Goal: Answer question/provide support: Share knowledge or assist other users

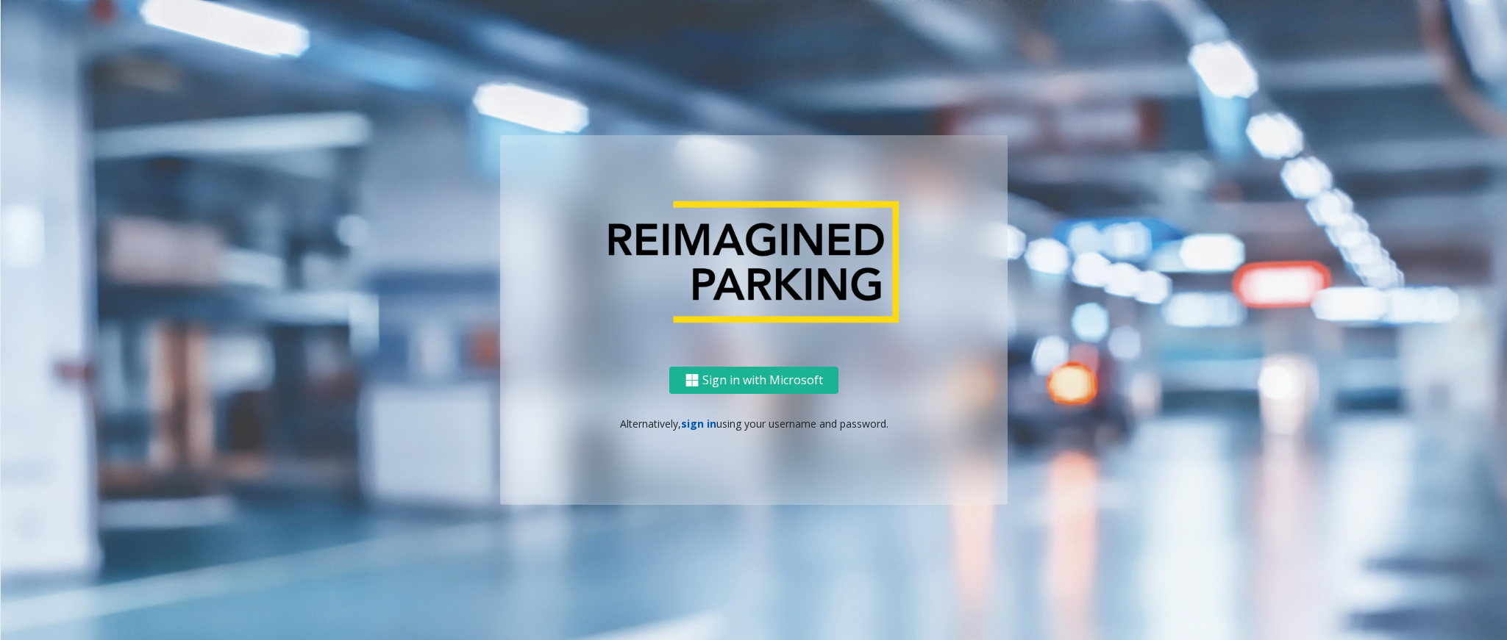
click at [685, 422] on link "sign in" at bounding box center [698, 424] width 35 height 14
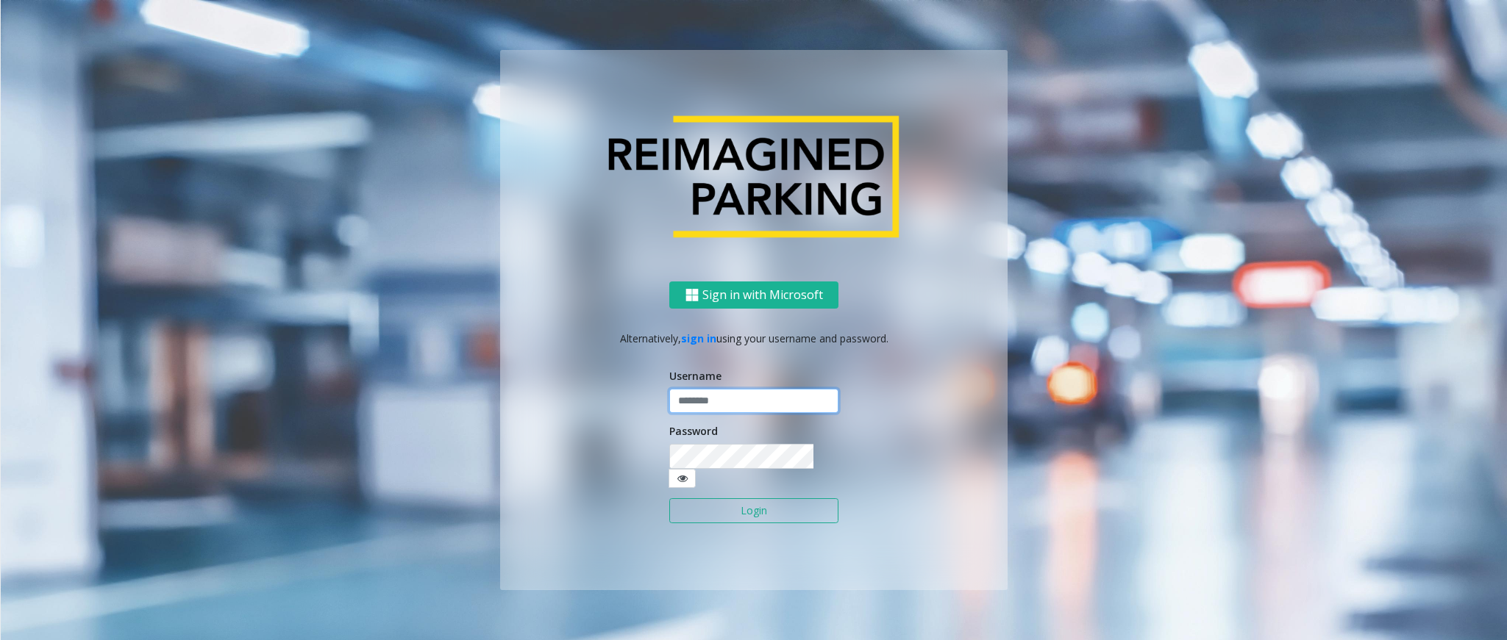
click at [702, 414] on input "text" at bounding box center [753, 401] width 169 height 25
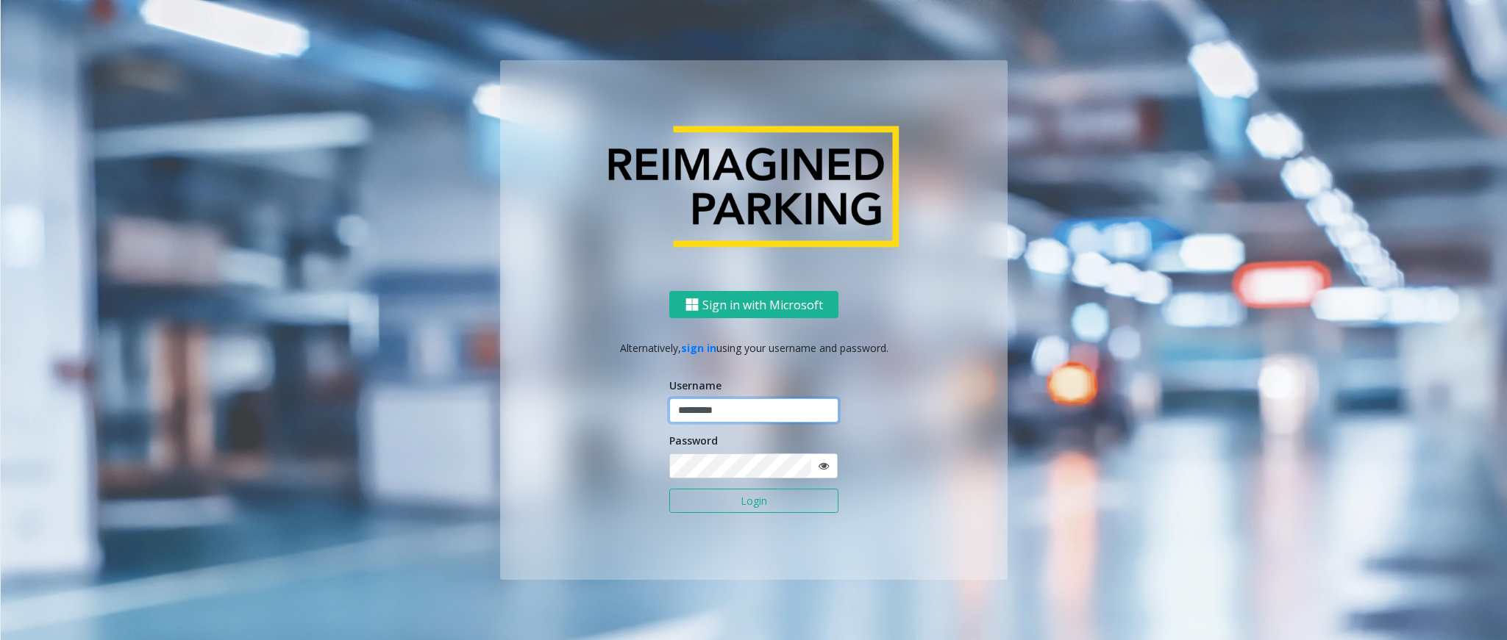
type input "*********"
click at [669, 489] on button "Login" at bounding box center [753, 501] width 169 height 25
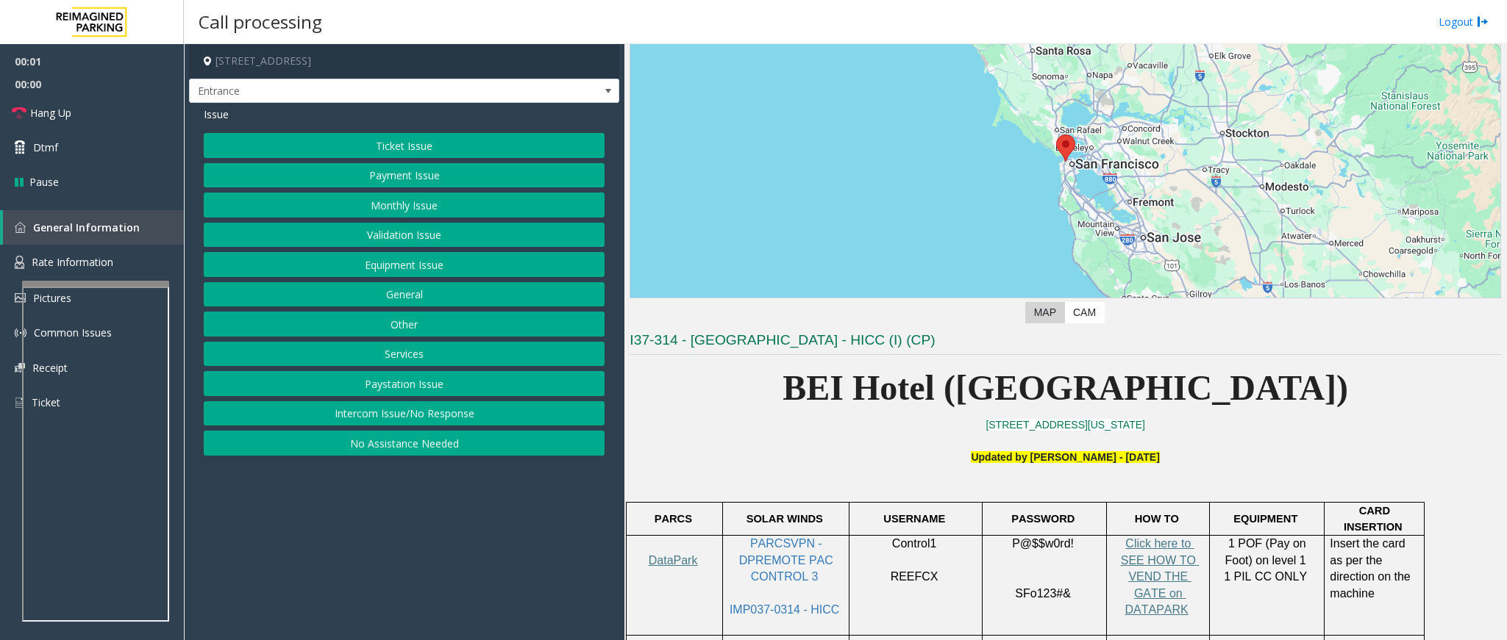
scroll to position [110, 0]
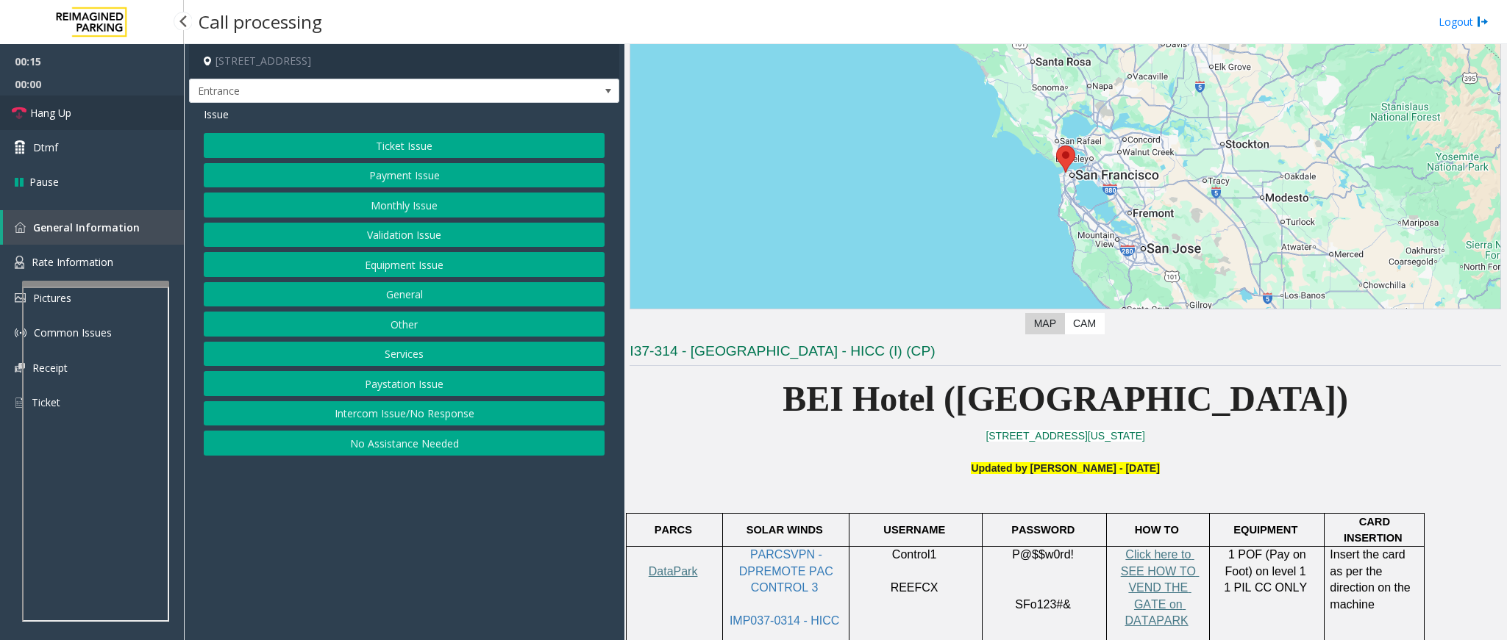
click at [76, 122] on link "Hang Up" at bounding box center [92, 113] width 184 height 35
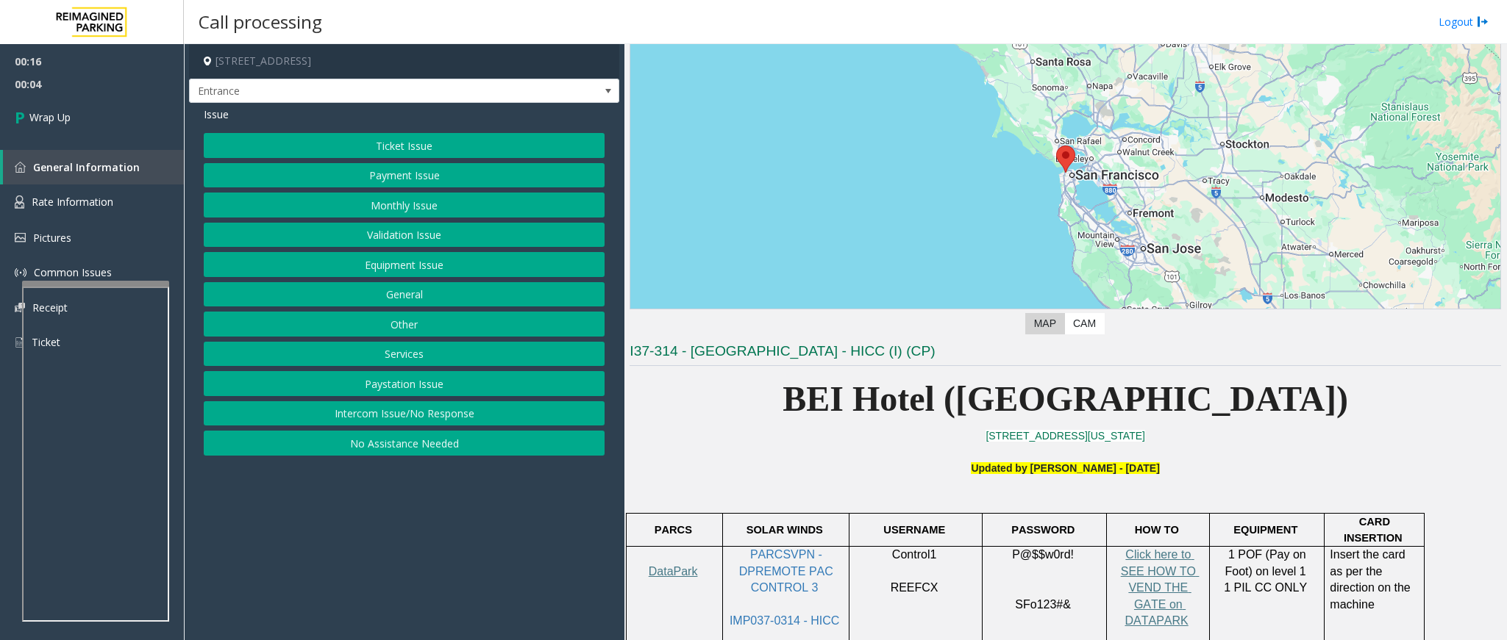
click at [415, 412] on button "Intercom Issue/No Response" at bounding box center [404, 413] width 401 height 25
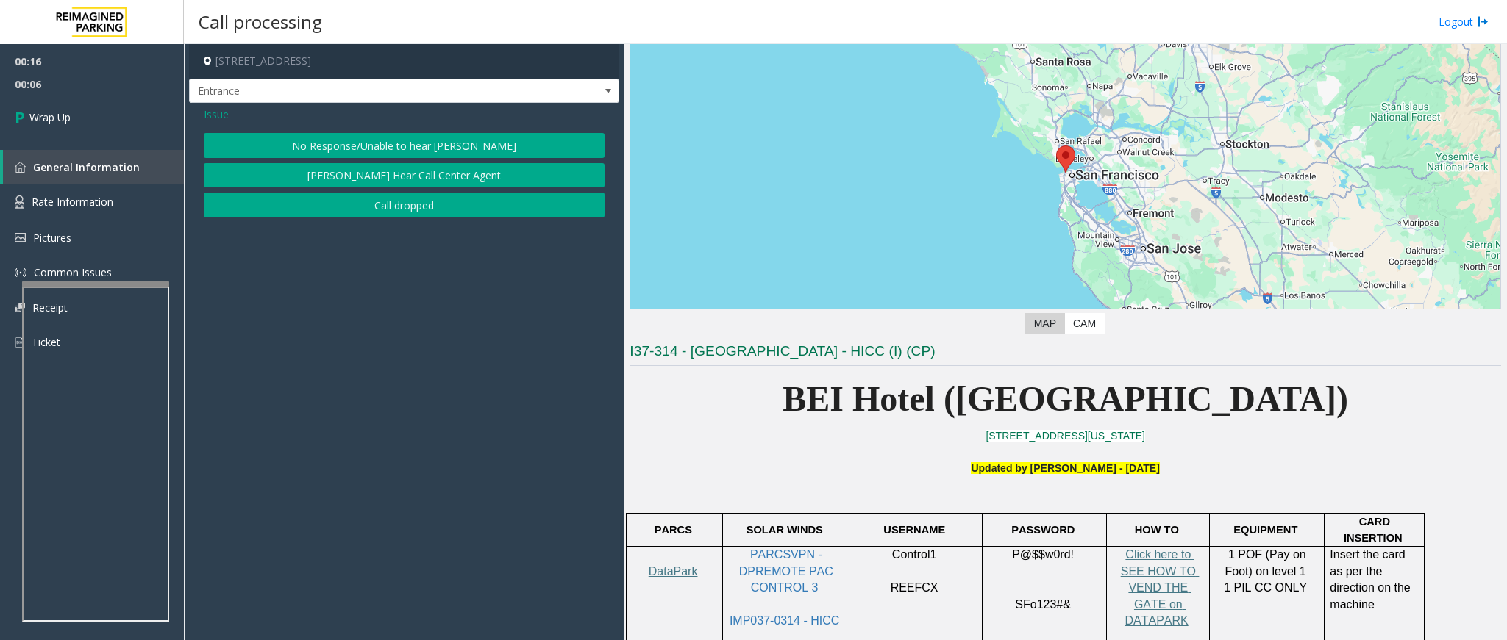
click at [422, 149] on button "No Response/Unable to hear [PERSON_NAME]" at bounding box center [404, 145] width 401 height 25
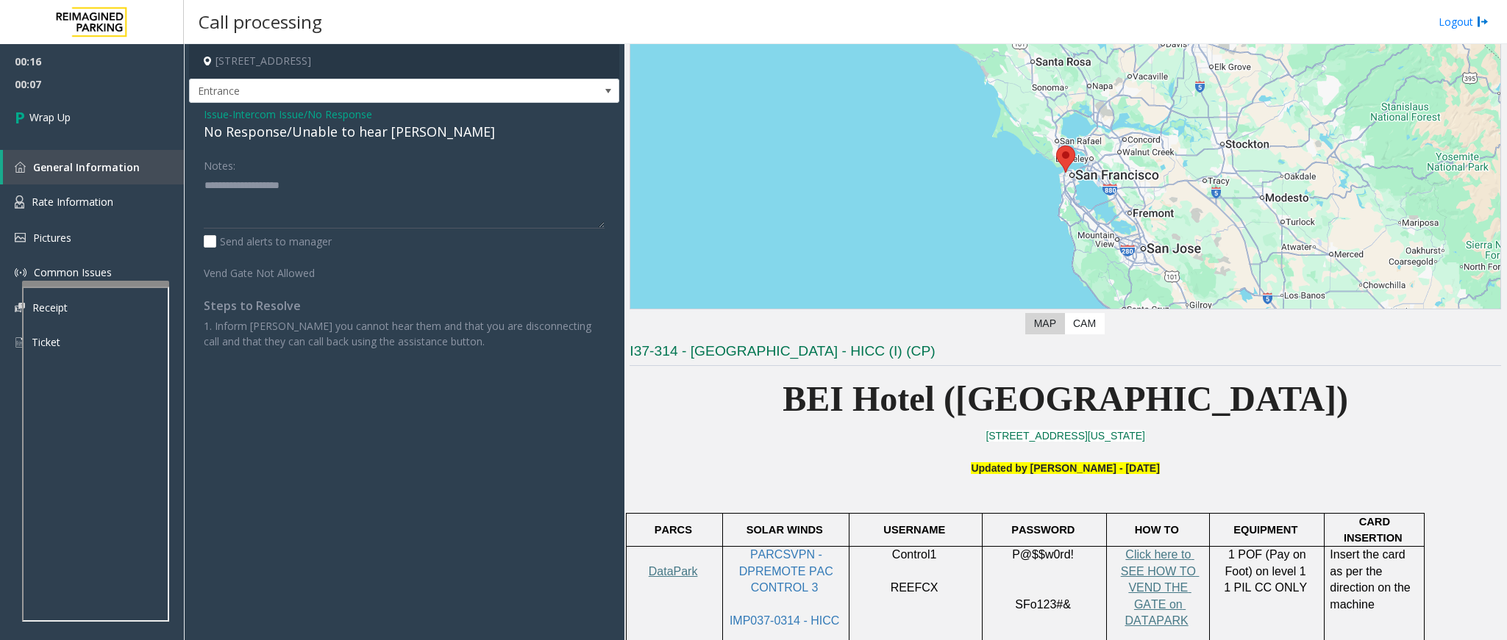
click at [362, 137] on div "No Response/Unable to hear [PERSON_NAME]" at bounding box center [404, 132] width 401 height 20
type textarea "**********"
click at [104, 108] on link "Wrap Up" at bounding box center [92, 117] width 184 height 43
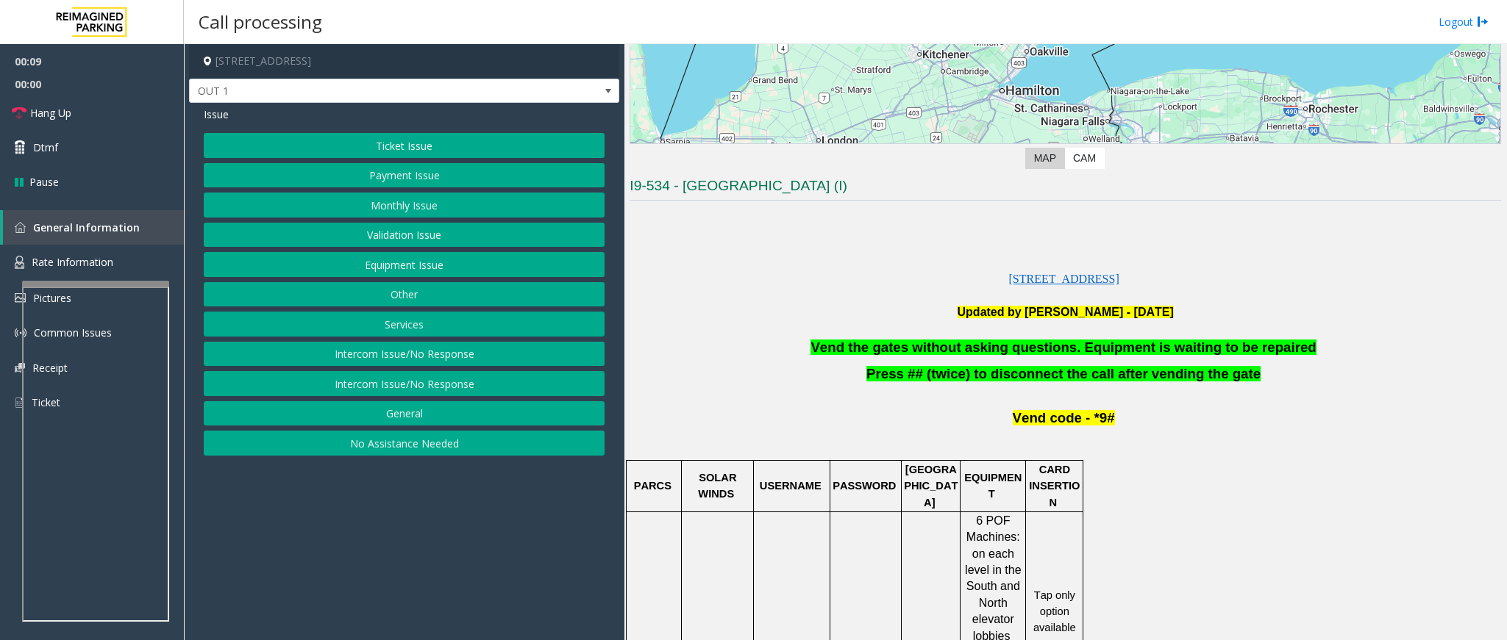
scroll to position [331, 0]
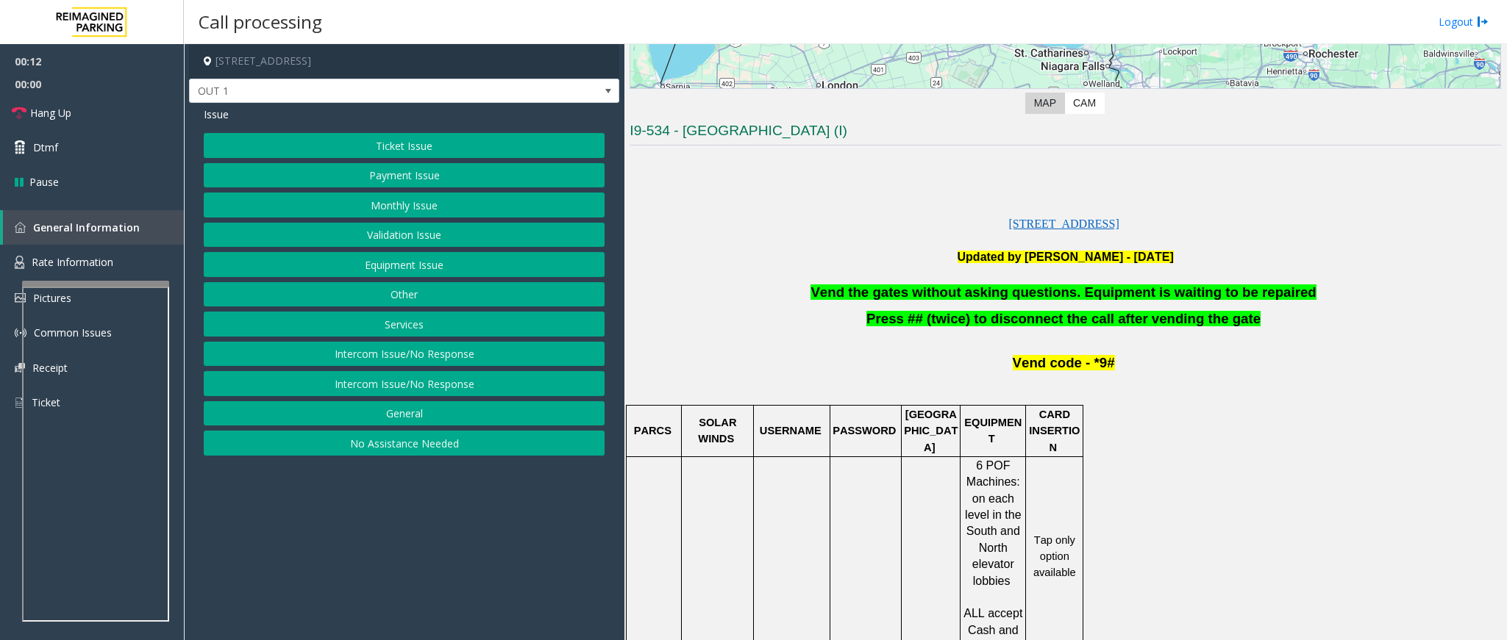
click at [418, 203] on button "Monthly Issue" at bounding box center [404, 205] width 401 height 25
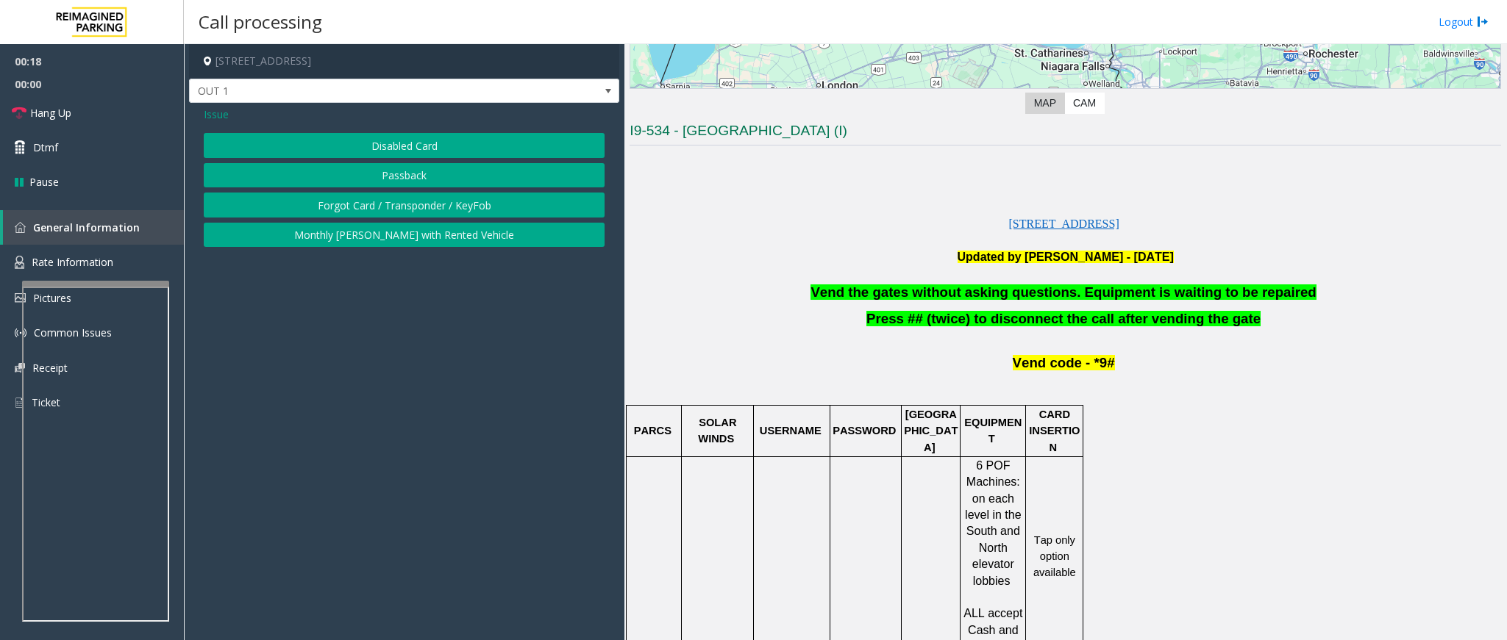
click at [210, 112] on span "Issue" at bounding box center [216, 114] width 25 height 15
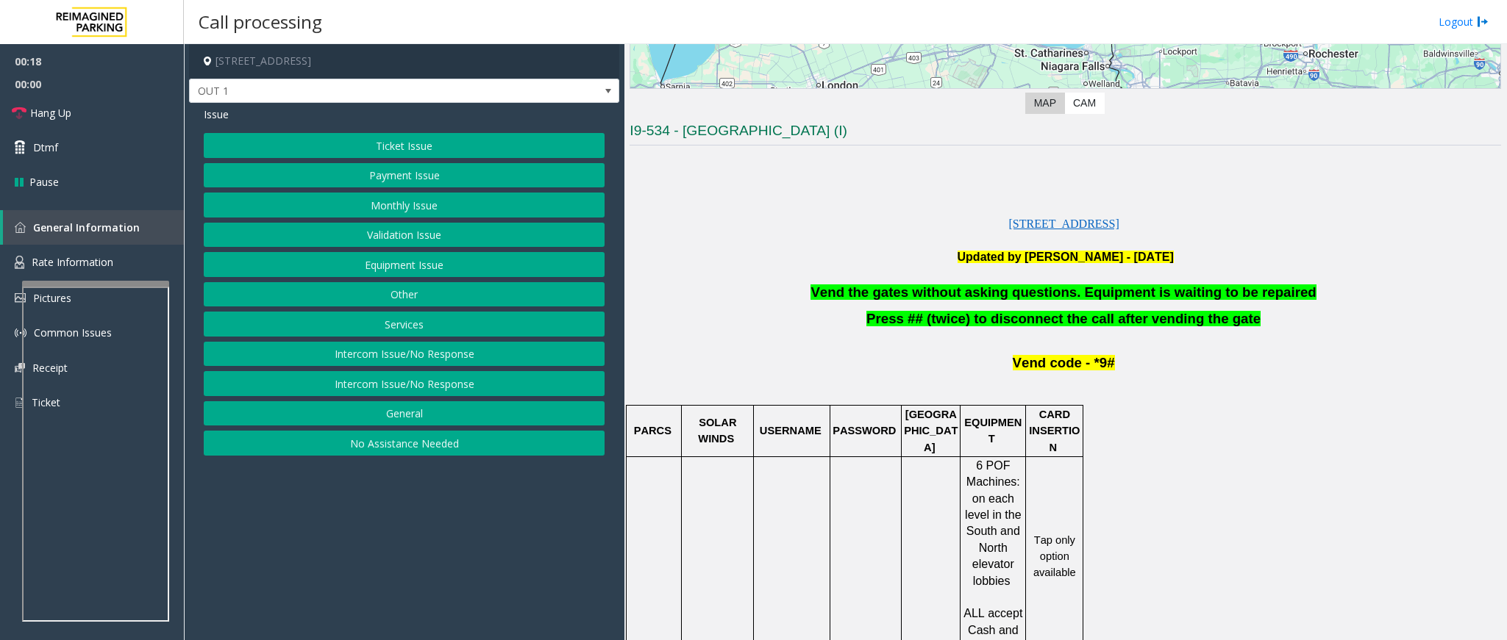
click at [412, 143] on button "Ticket Issue" at bounding box center [404, 145] width 401 height 25
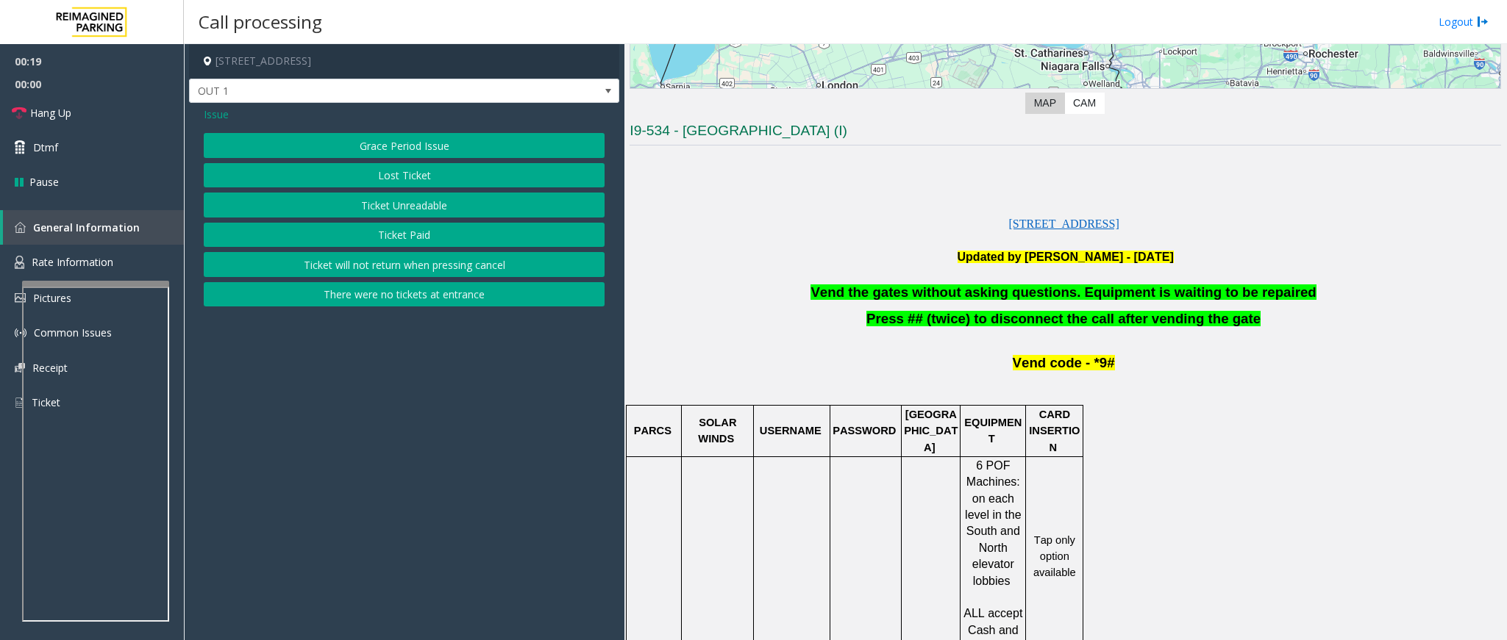
click at [399, 205] on button "Ticket Unreadable" at bounding box center [404, 205] width 401 height 25
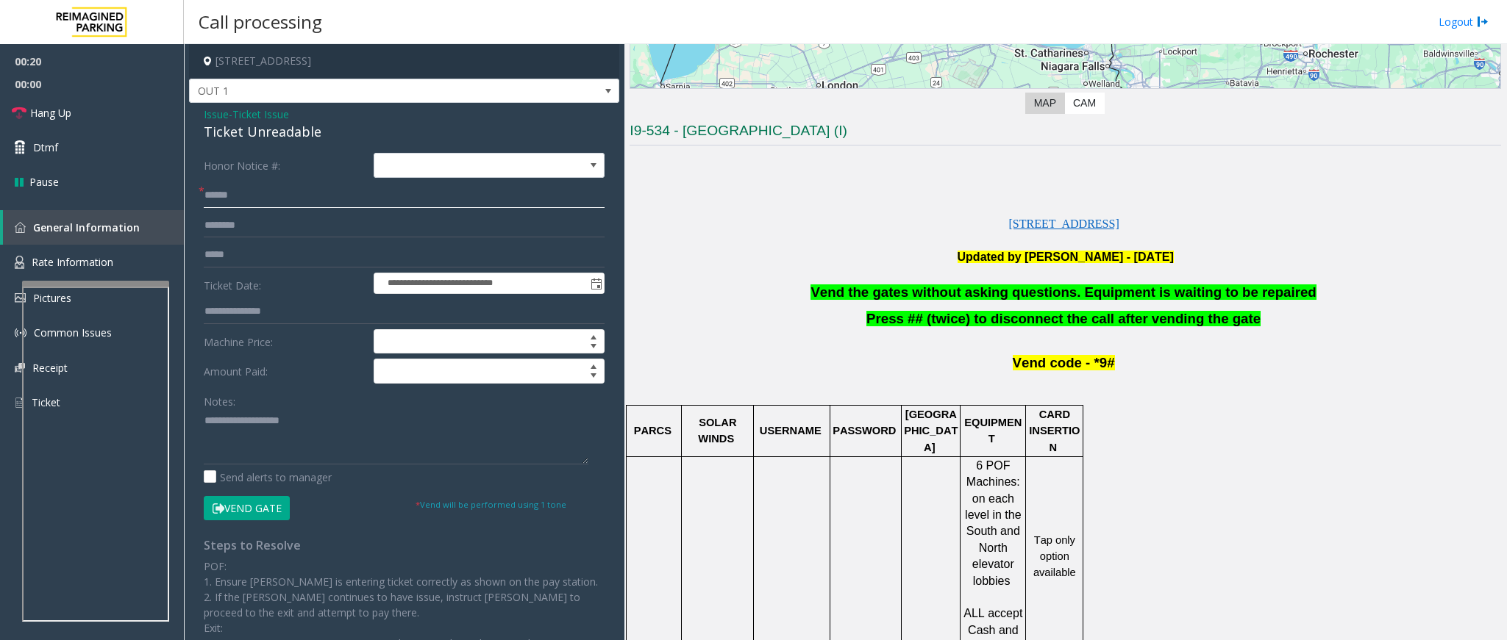
click at [310, 201] on input "text" at bounding box center [404, 195] width 401 height 25
type input "**"
click at [87, 146] on link "Dtmf" at bounding box center [92, 147] width 184 height 35
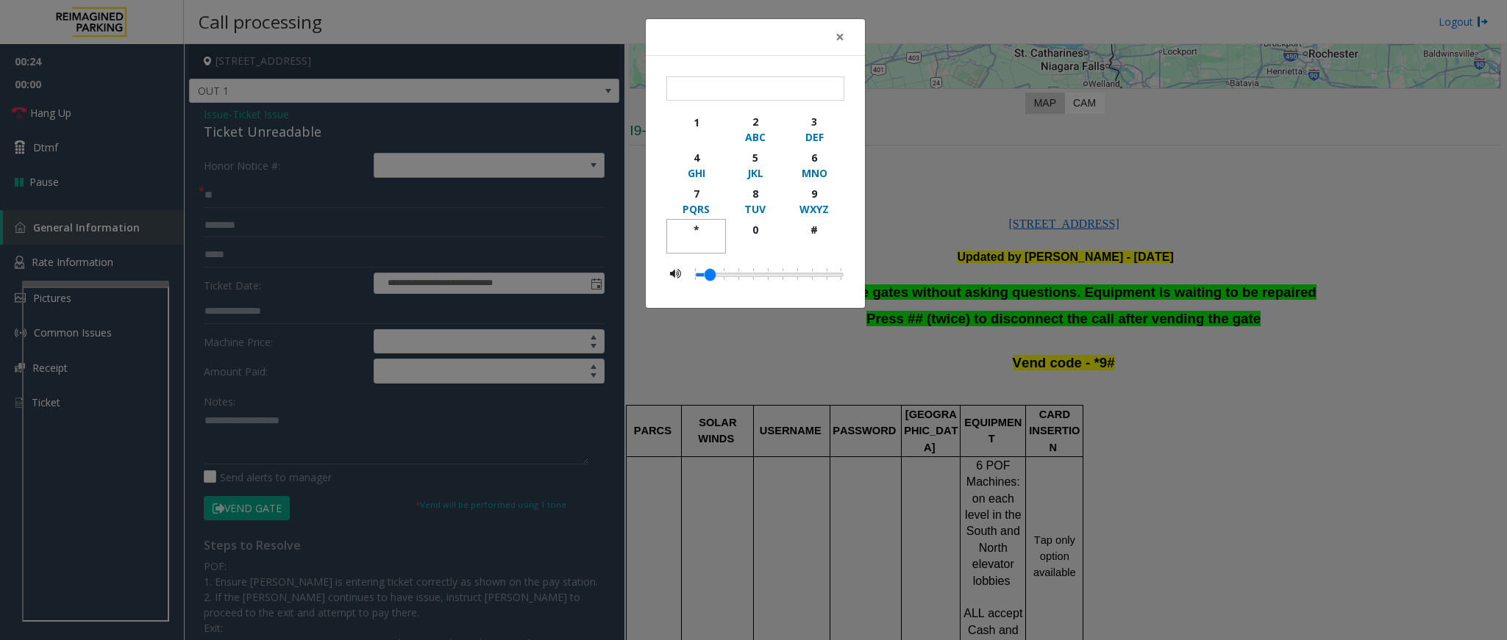
drag, startPoint x: 693, startPoint y: 234, endPoint x: 755, endPoint y: 203, distance: 69.7
click at [695, 232] on div "*" at bounding box center [696, 229] width 40 height 15
click at [815, 201] on div "9" at bounding box center [814, 193] width 40 height 15
click at [812, 227] on div "#" at bounding box center [814, 229] width 40 height 15
type input "***"
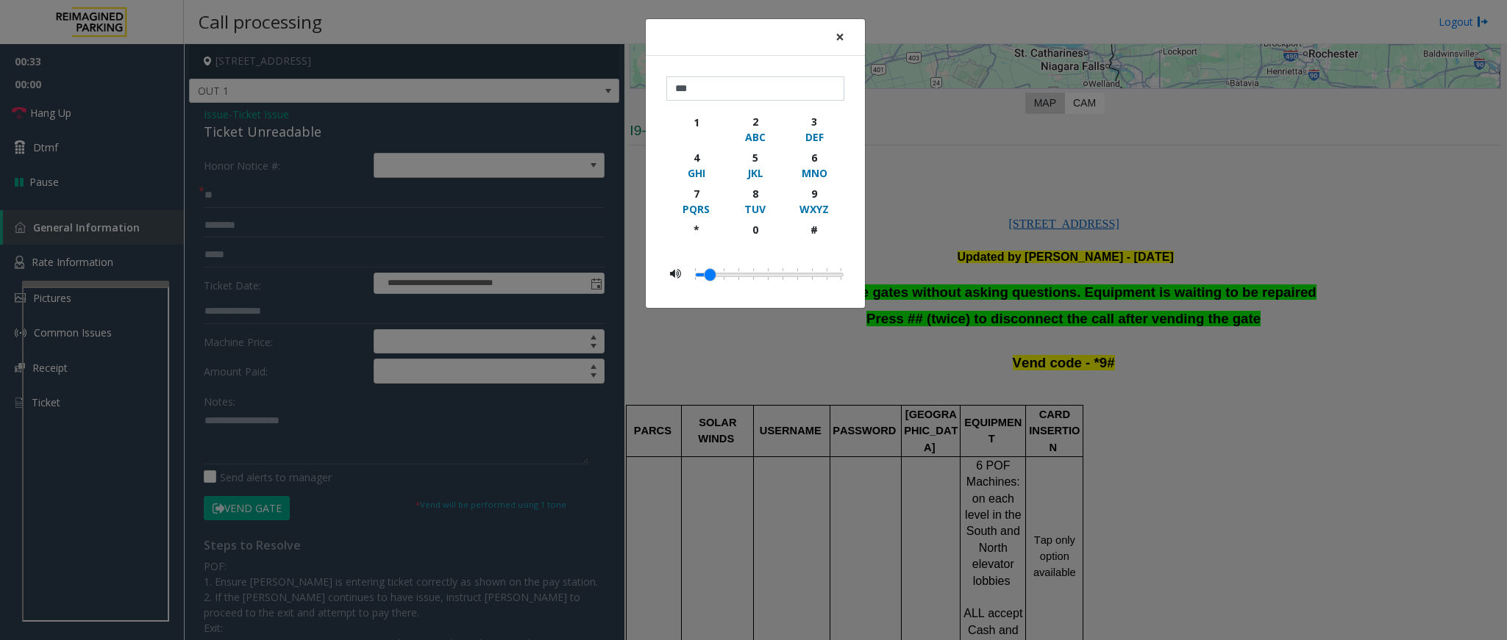
click at [840, 35] on span "×" at bounding box center [839, 36] width 9 height 21
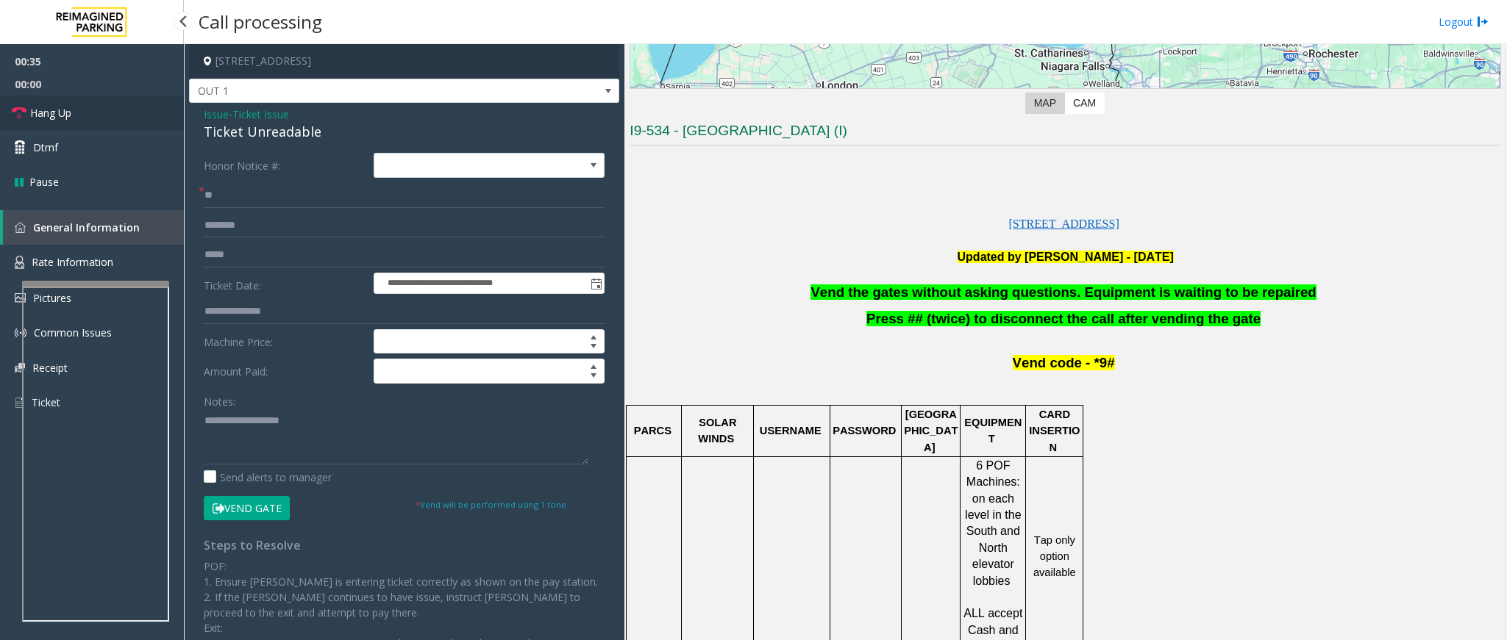
click at [95, 107] on link "Hang Up" at bounding box center [92, 113] width 184 height 35
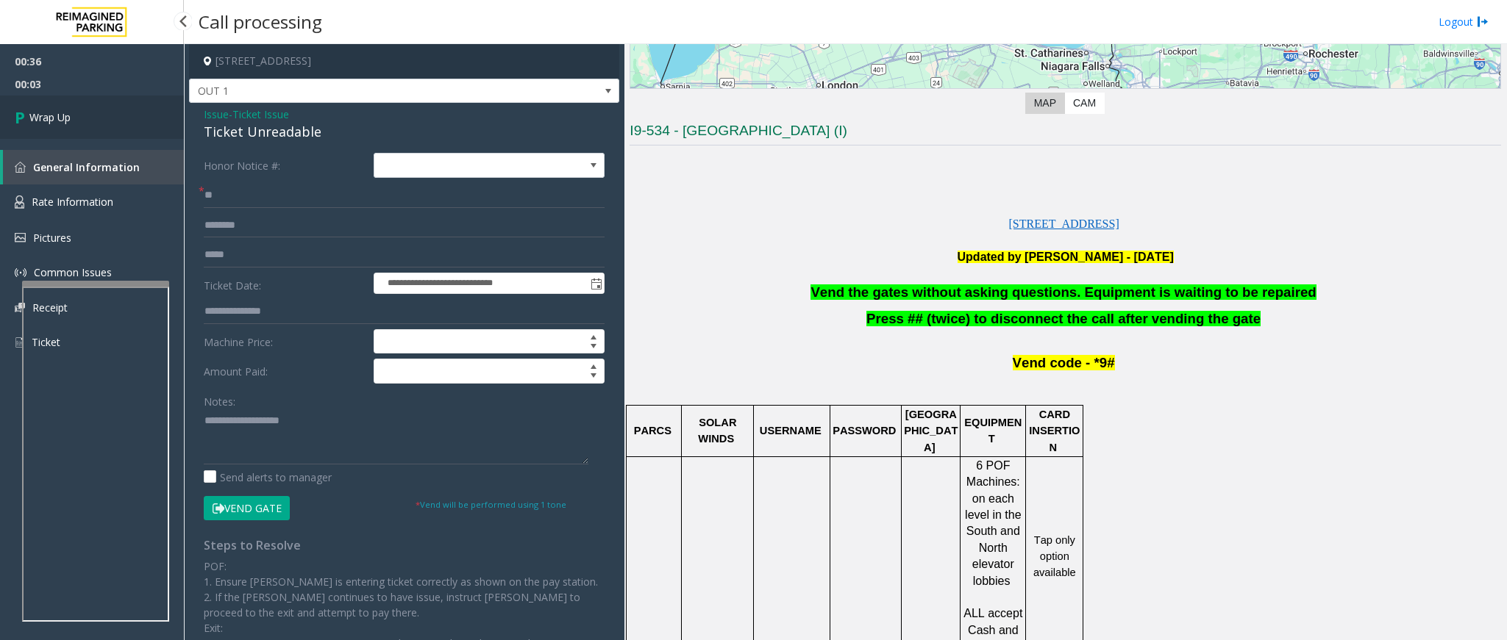
click at [60, 115] on span "Wrap Up" at bounding box center [49, 117] width 41 height 15
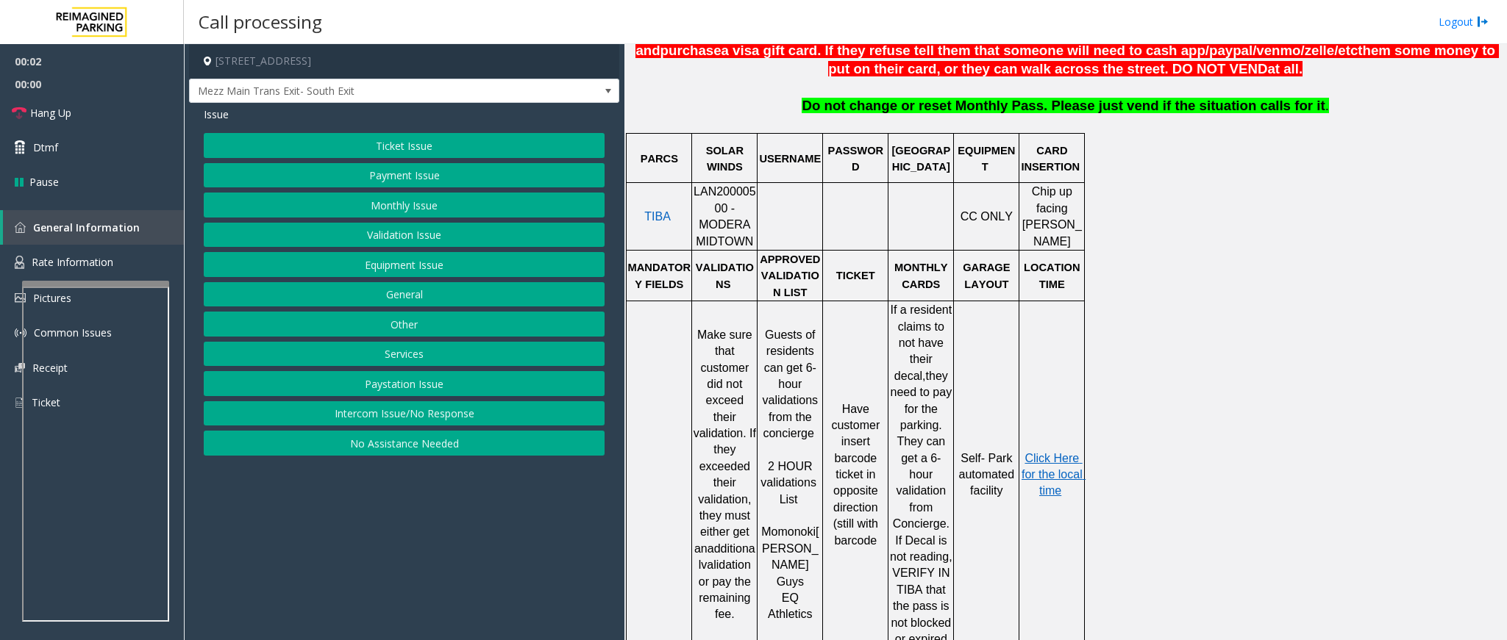
scroll to position [441, 0]
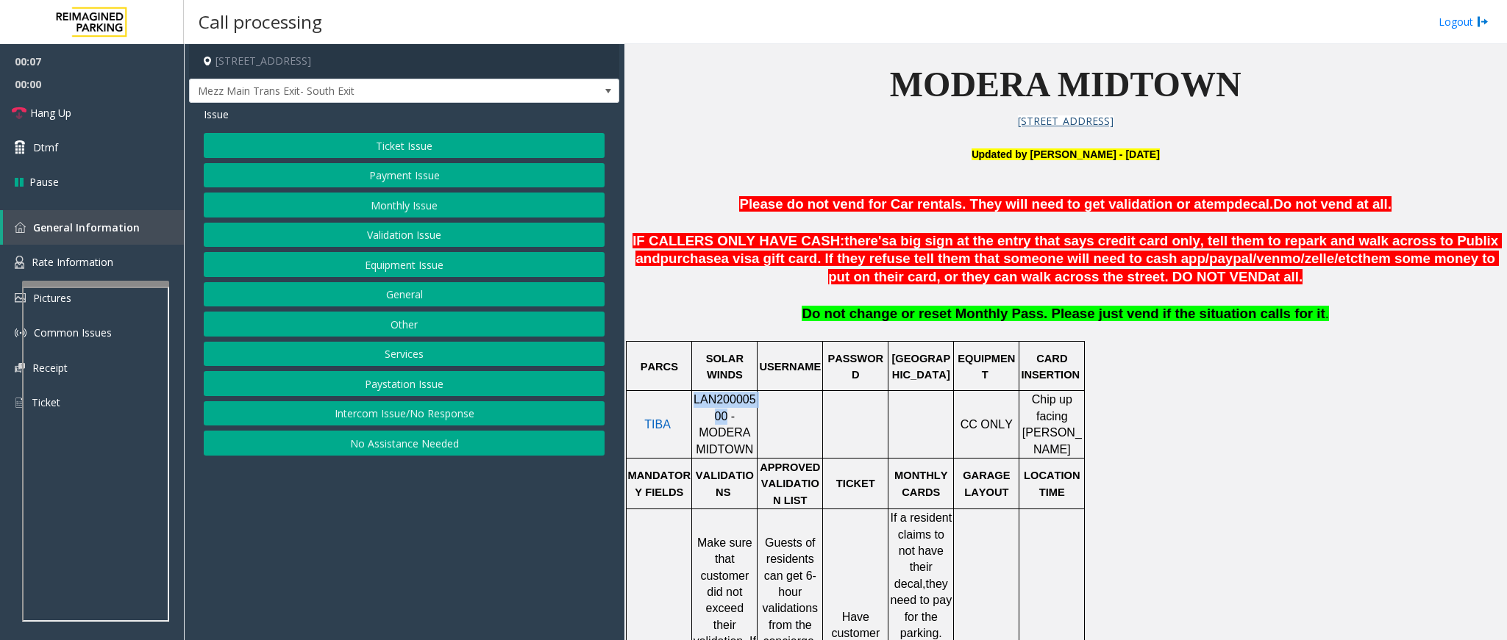
drag, startPoint x: 701, startPoint y: 426, endPoint x: 696, endPoint y: 404, distance: 22.8
click at [696, 404] on span "LAN20000500 - MODERA MIDTOWN" at bounding box center [724, 424] width 62 height 62
copy span "LAN20000500"
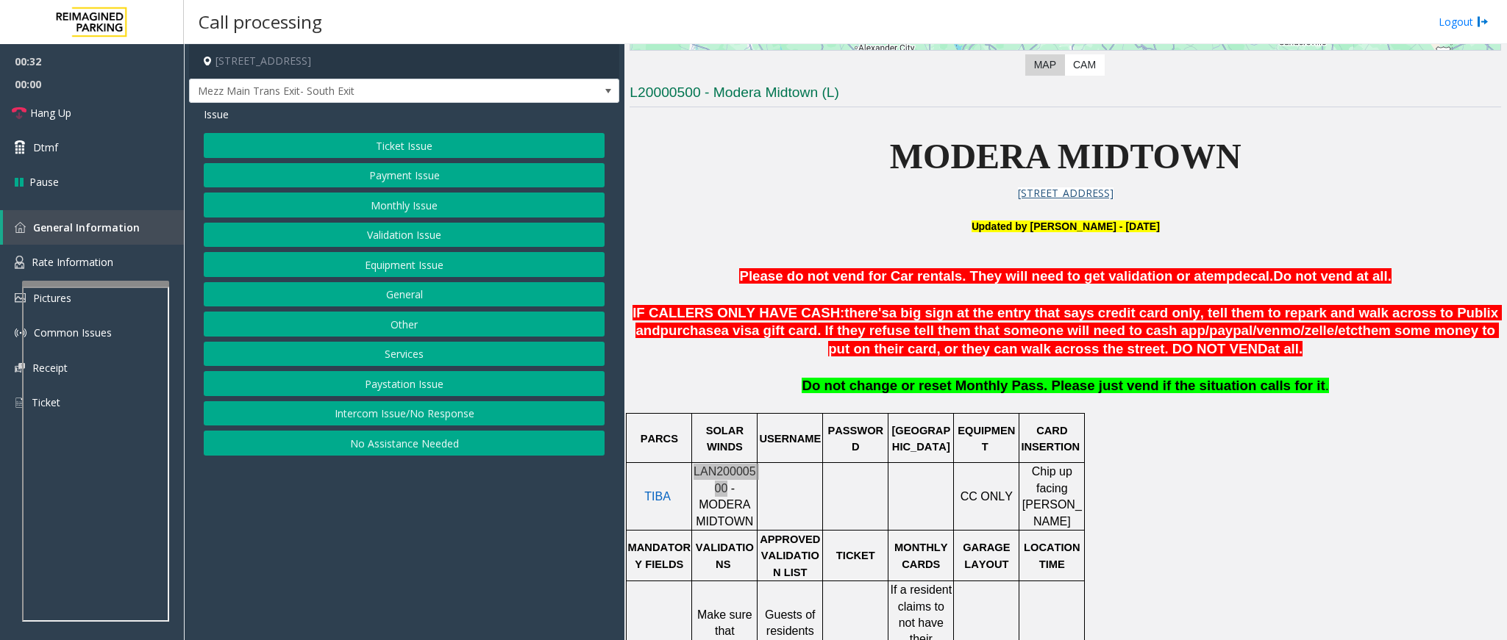
scroll to position [331, 0]
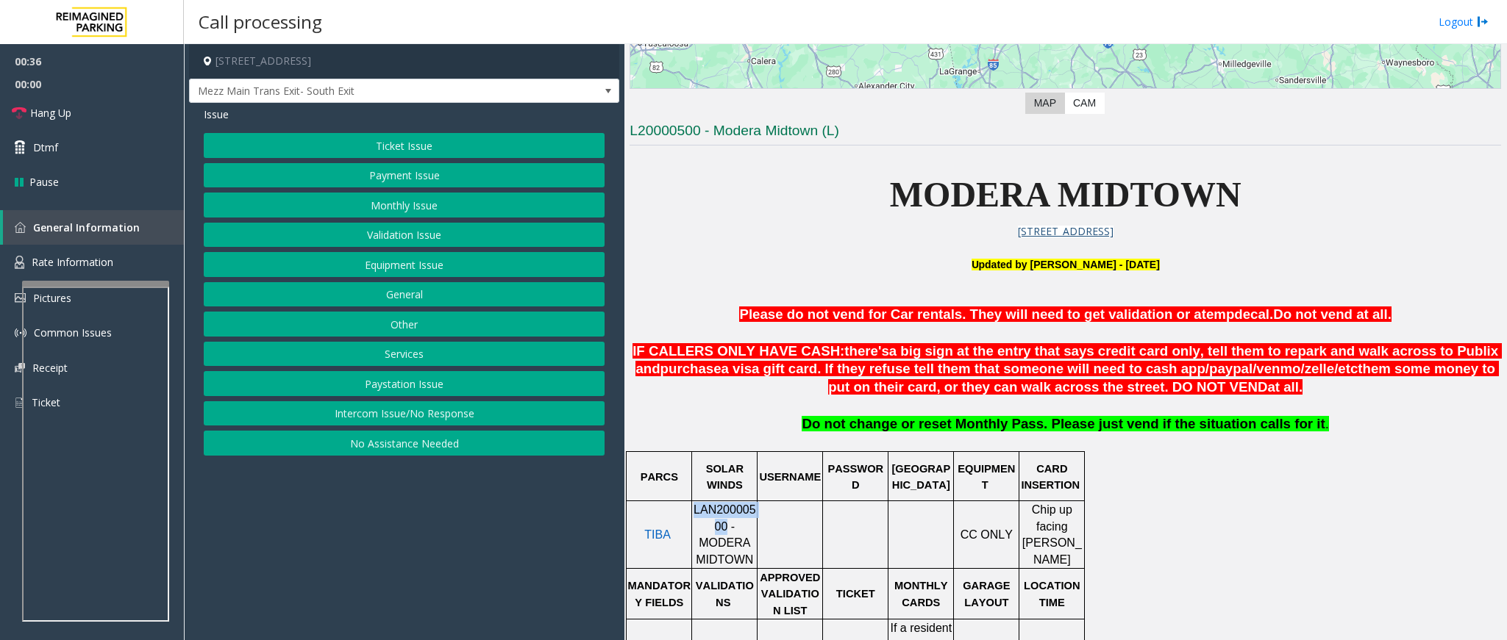
click at [441, 168] on button "Payment Issue" at bounding box center [404, 175] width 401 height 25
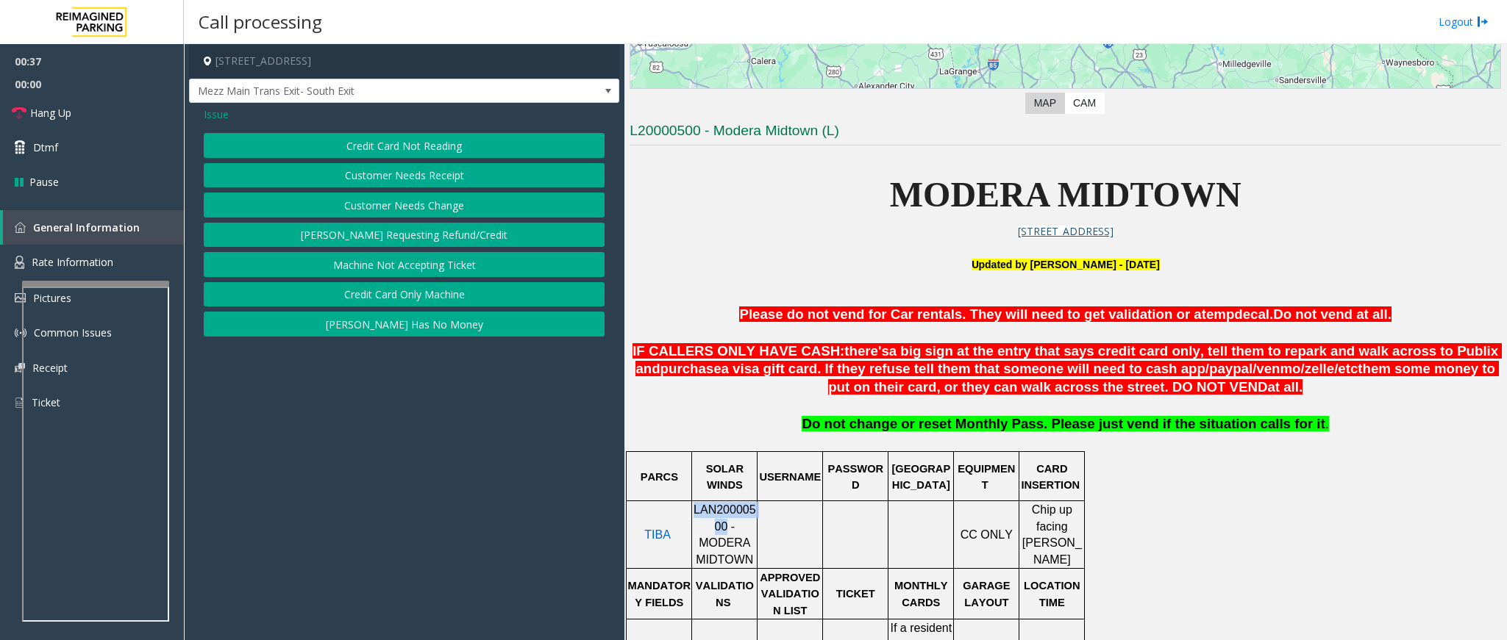
click at [477, 139] on button "Credit Card Not Reading" at bounding box center [404, 145] width 401 height 25
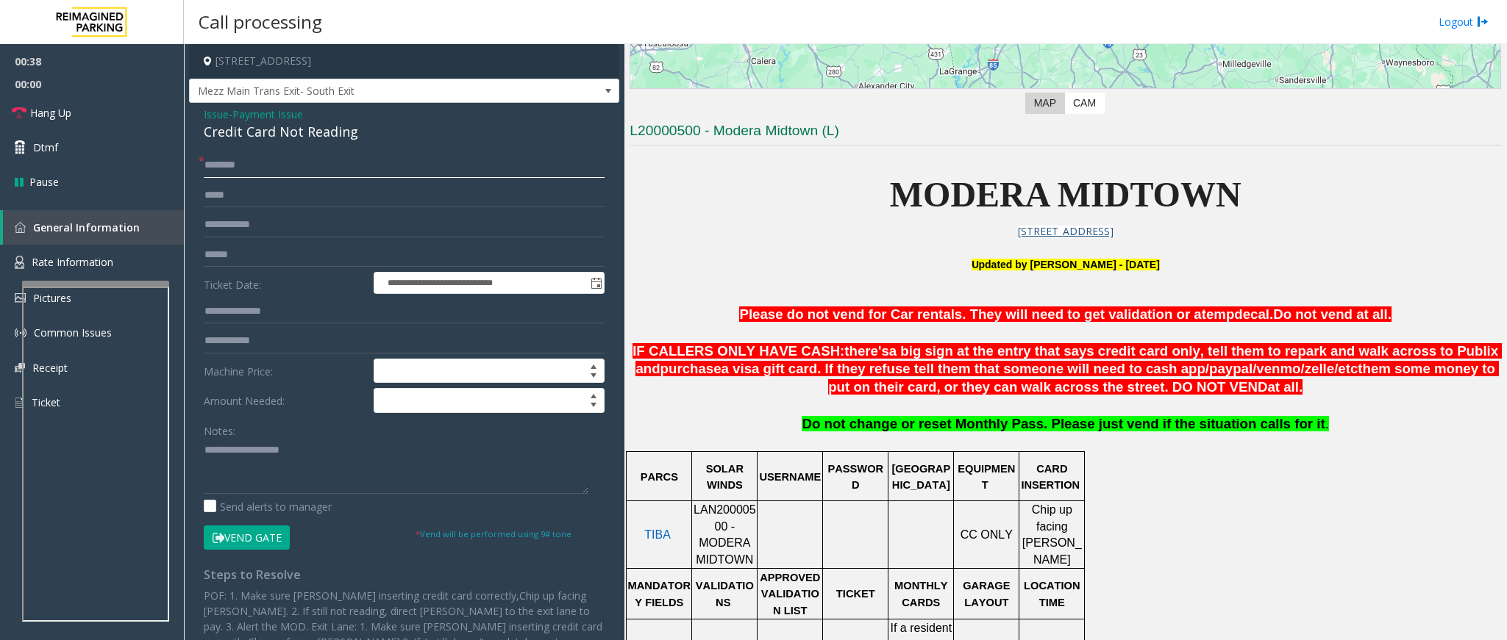
click at [282, 171] on input "text" at bounding box center [404, 165] width 401 height 25
click at [250, 245] on input "text" at bounding box center [404, 255] width 401 height 25
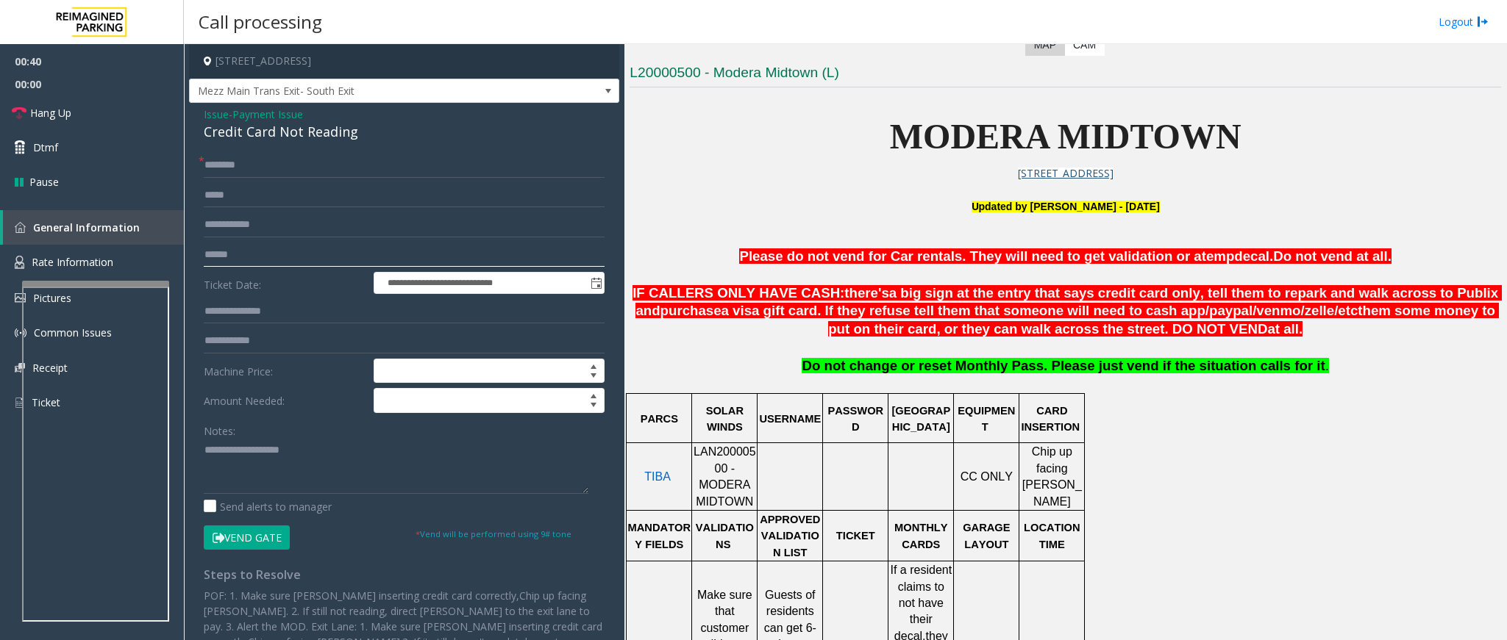
scroll to position [441, 0]
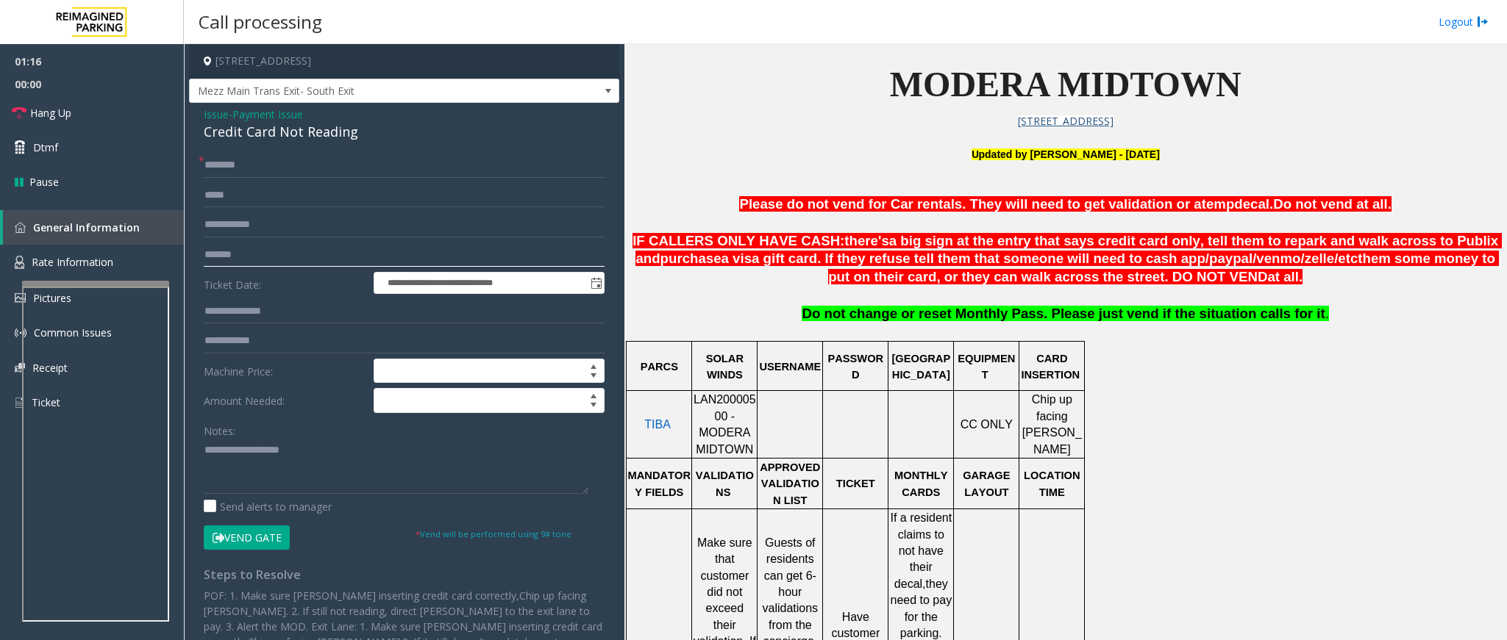
type input "*******"
click at [225, 174] on input "text" at bounding box center [404, 165] width 401 height 25
type input "******"
drag, startPoint x: 378, startPoint y: 128, endPoint x: 194, endPoint y: 118, distance: 184.1
click at [194, 118] on div "**********" at bounding box center [404, 399] width 430 height 592
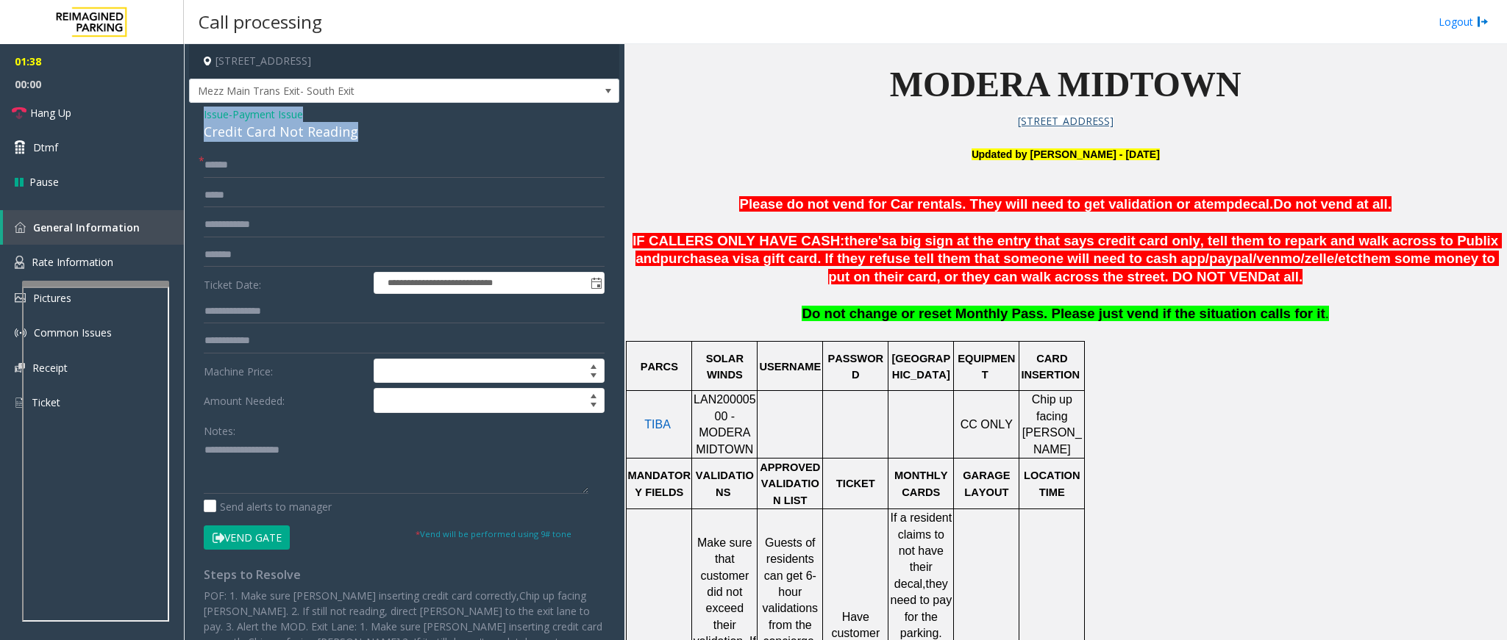
copy div "Issue - Payment Issue Credit Card Not Reading"
paste textarea "**********"
click at [307, 474] on textarea at bounding box center [396, 466] width 385 height 55
click at [259, 549] on button "Vend Gate" at bounding box center [247, 538] width 86 height 25
drag, startPoint x: 307, startPoint y: 457, endPoint x: 237, endPoint y: 446, distance: 71.4
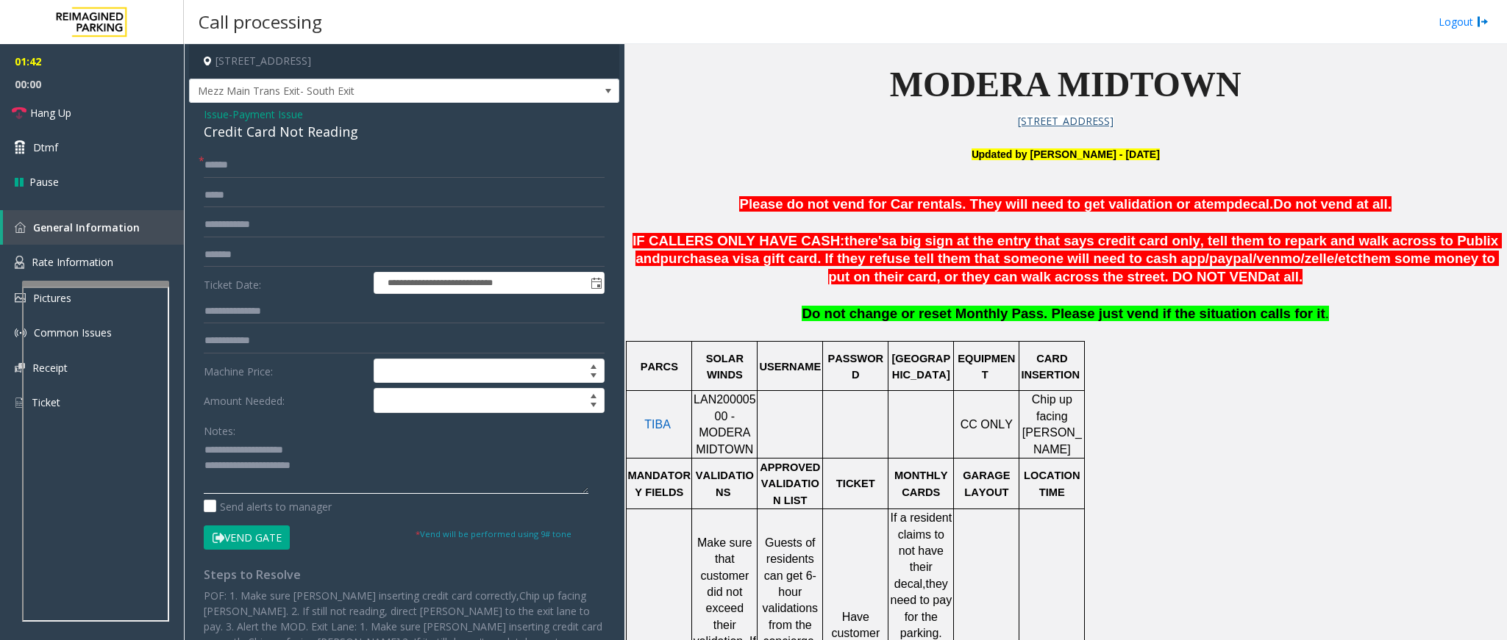
click at [237, 446] on textarea at bounding box center [396, 466] width 385 height 55
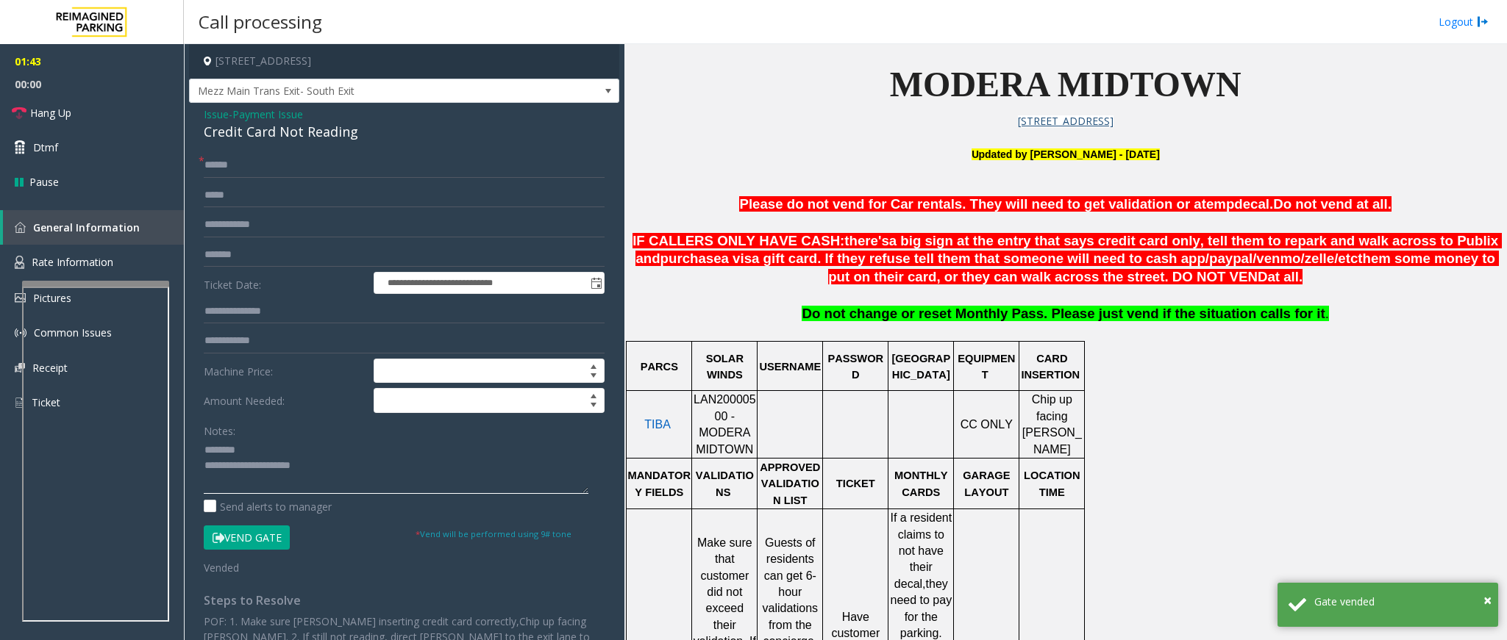
click at [355, 475] on textarea at bounding box center [396, 466] width 385 height 55
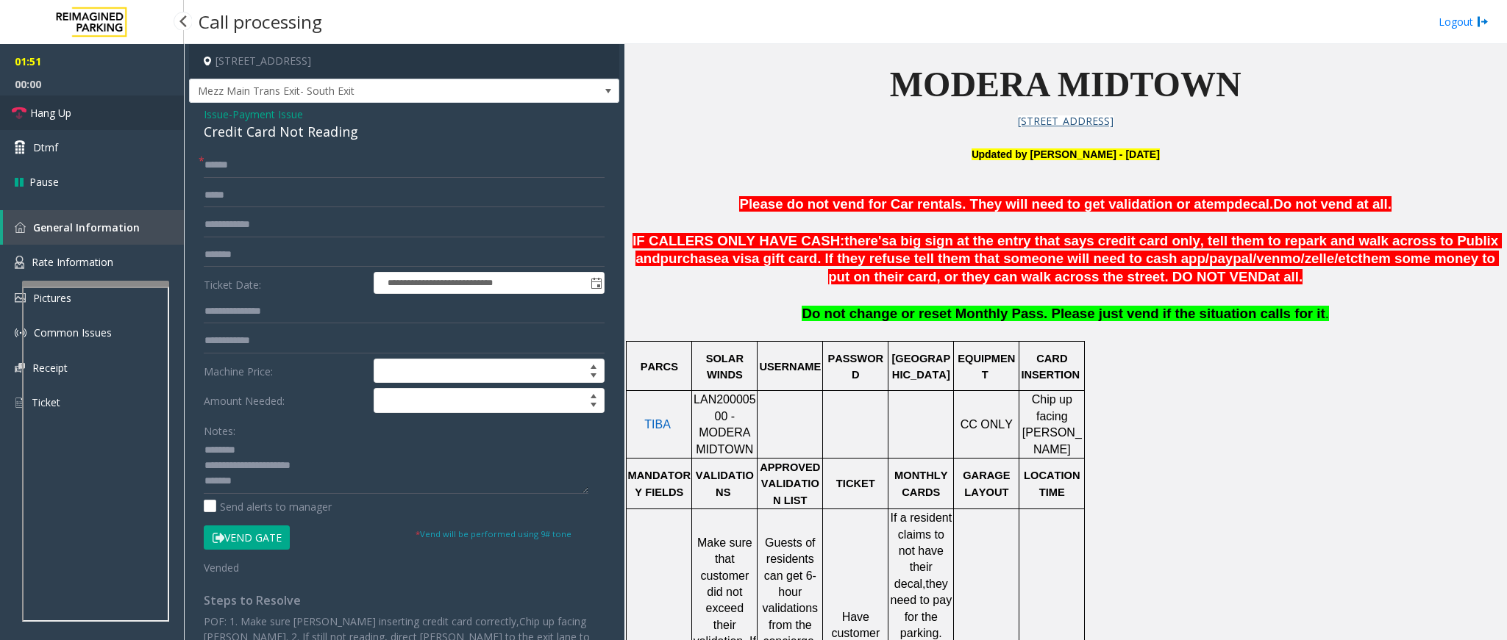
click at [102, 126] on link "Hang Up" at bounding box center [92, 113] width 184 height 35
click at [252, 479] on textarea at bounding box center [396, 466] width 385 height 55
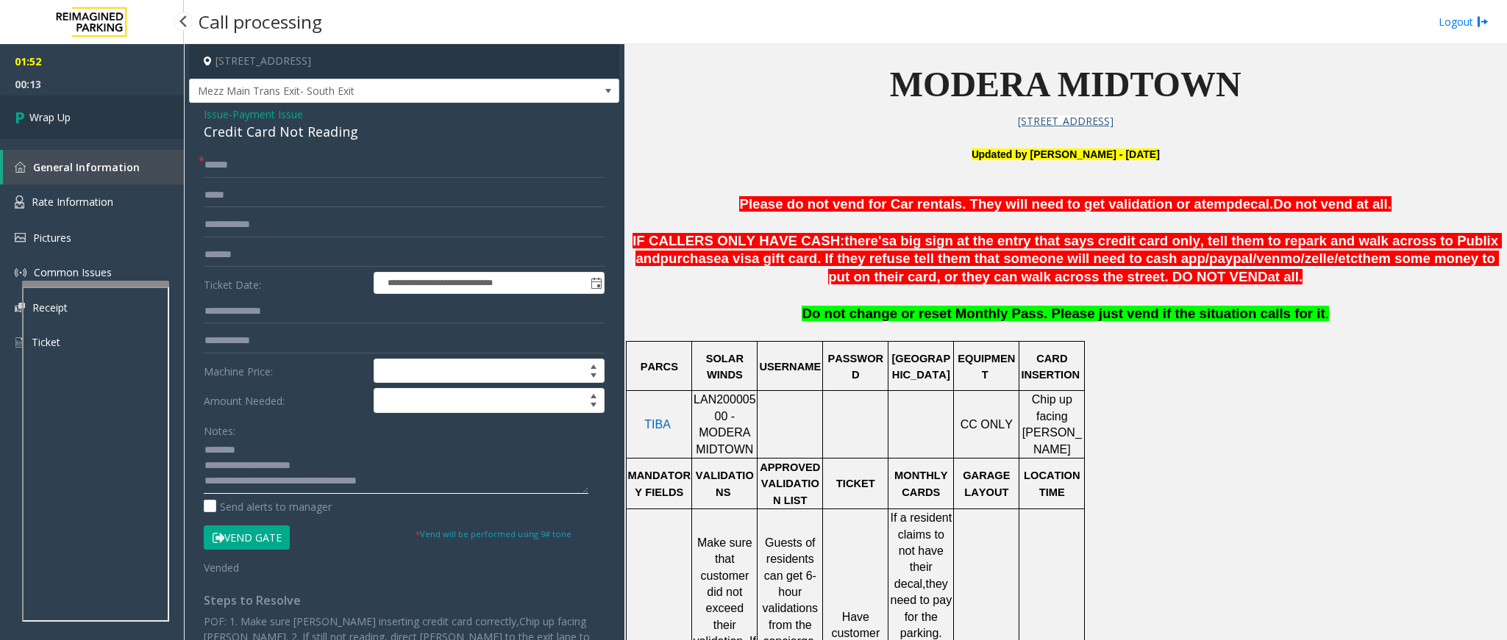
type textarea "**********"
click at [53, 122] on span "Wrap Up" at bounding box center [49, 117] width 41 height 15
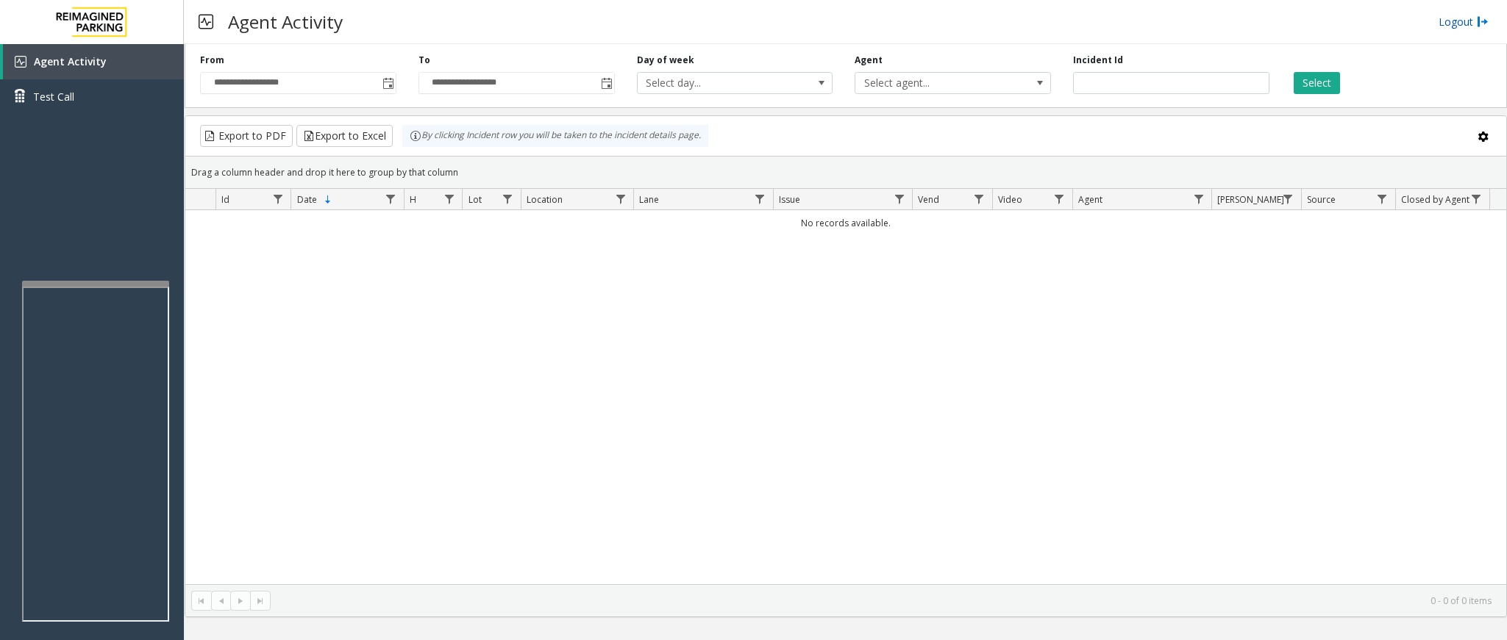
click at [1449, 22] on link "Logout" at bounding box center [1463, 21] width 50 height 15
